Goal: Find specific page/section: Find specific page/section

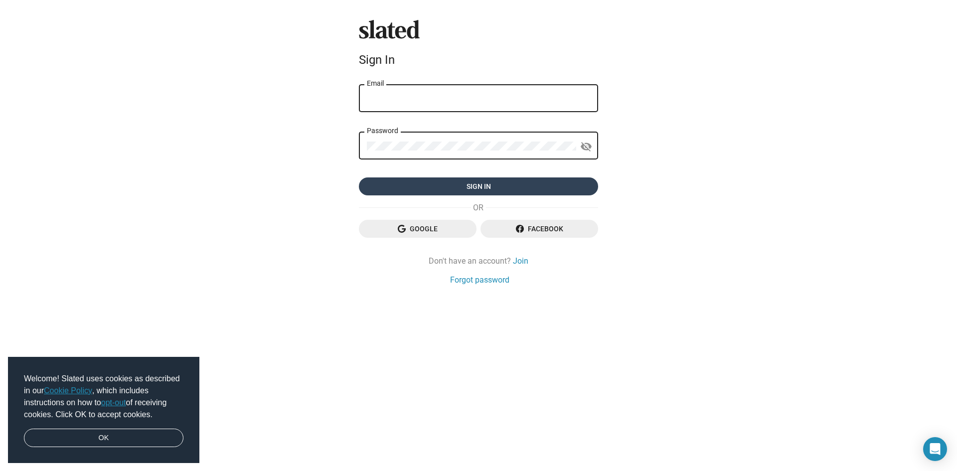
type input "[EMAIL_ADDRESS][DOMAIN_NAME]"
click at [456, 187] on span "Sign in" at bounding box center [478, 186] width 223 height 18
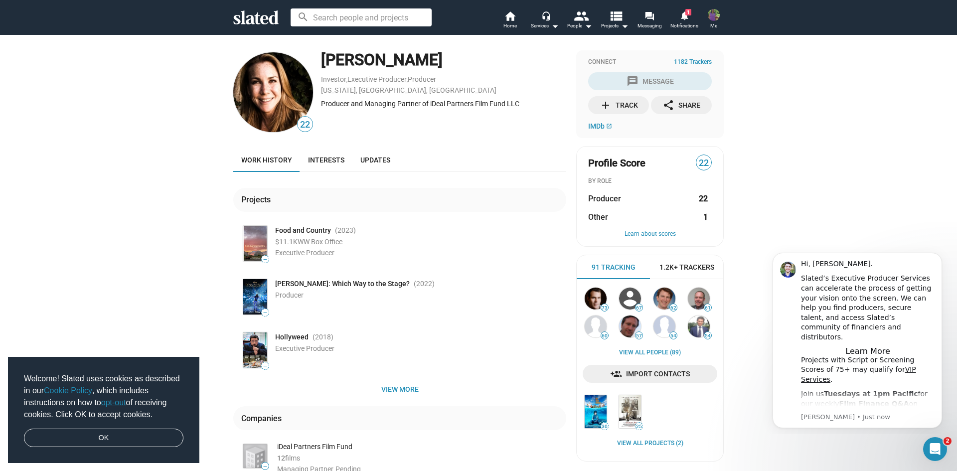
drag, startPoint x: 433, startPoint y: 58, endPoint x: 320, endPoint y: 55, distance: 112.1
click at [321, 55] on div "[PERSON_NAME]" at bounding box center [443, 59] width 245 height 21
copy div "[PERSON_NAME]"
